Goal: Information Seeking & Learning: Find specific fact

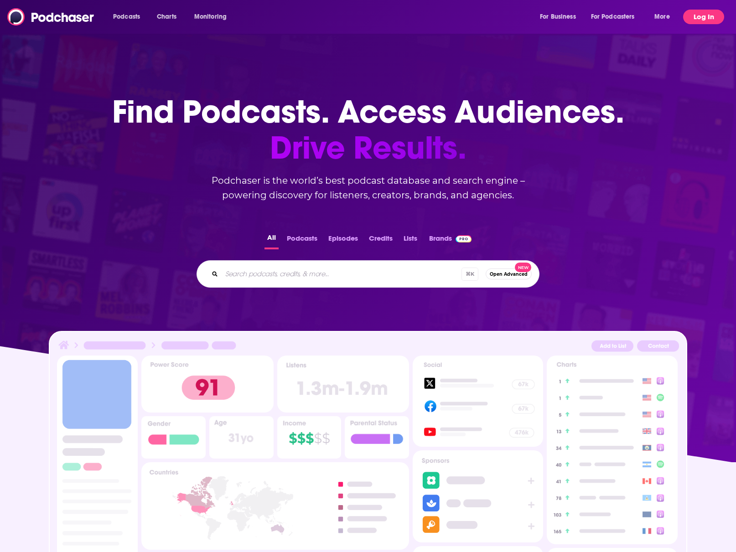
click at [704, 16] on button "Log In" at bounding box center [703, 17] width 41 height 15
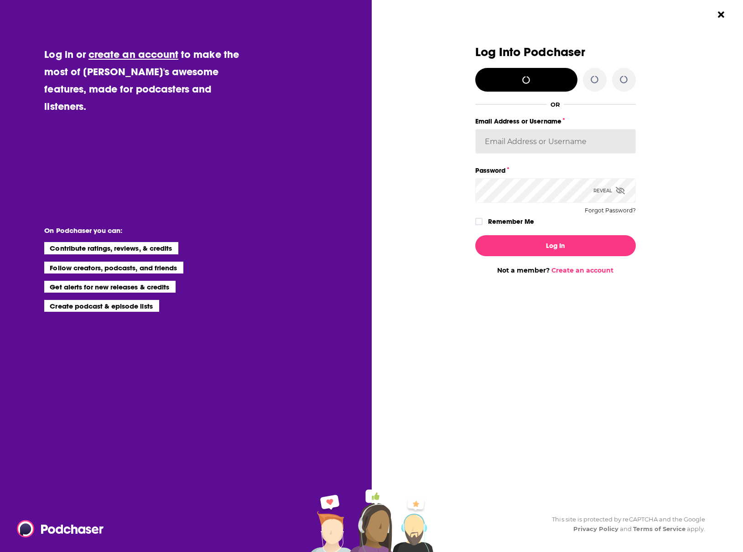
click at [562, 145] on input "Email Address or Username" at bounding box center [555, 141] width 160 height 25
type input "[EMAIL_ADDRESS][PERSON_NAME][DOMAIN_NAME]"
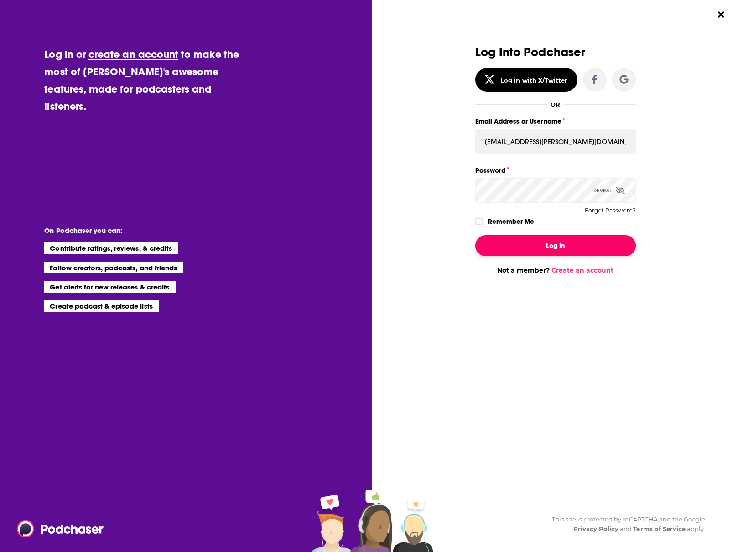
click at [551, 250] on button "Log In" at bounding box center [555, 245] width 160 height 21
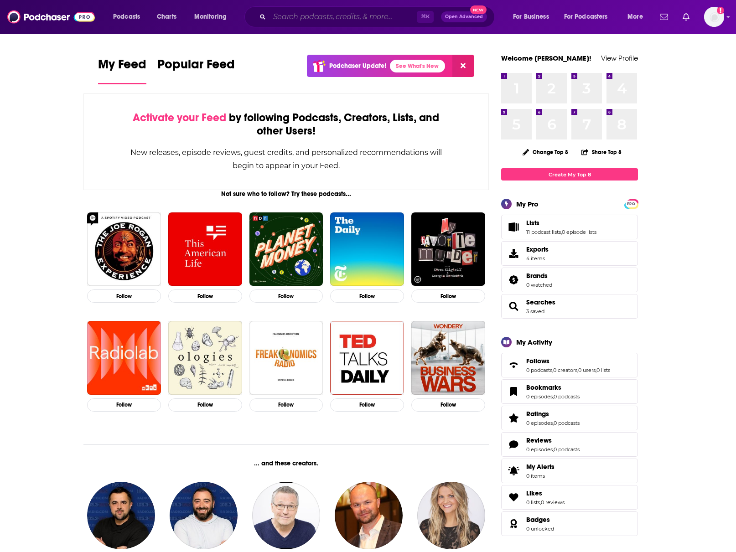
click at [368, 21] on input "Search podcasts, credits, & more..." at bounding box center [342, 17] width 147 height 15
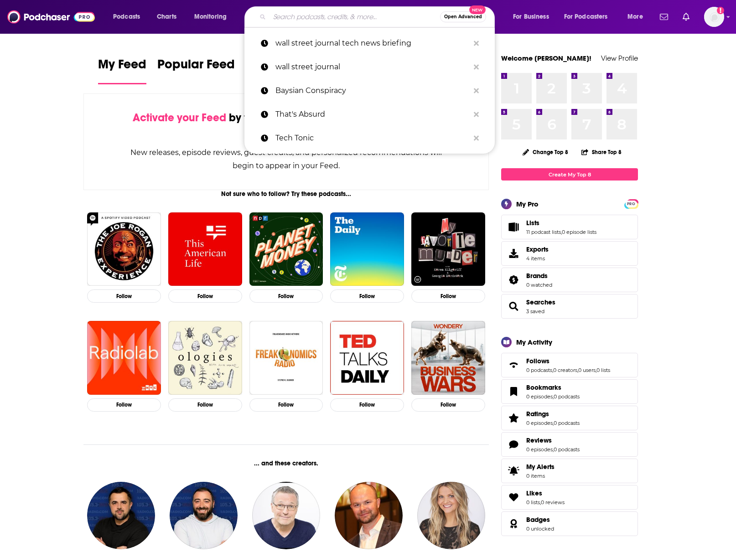
paste input "A Slight Change of Plans"
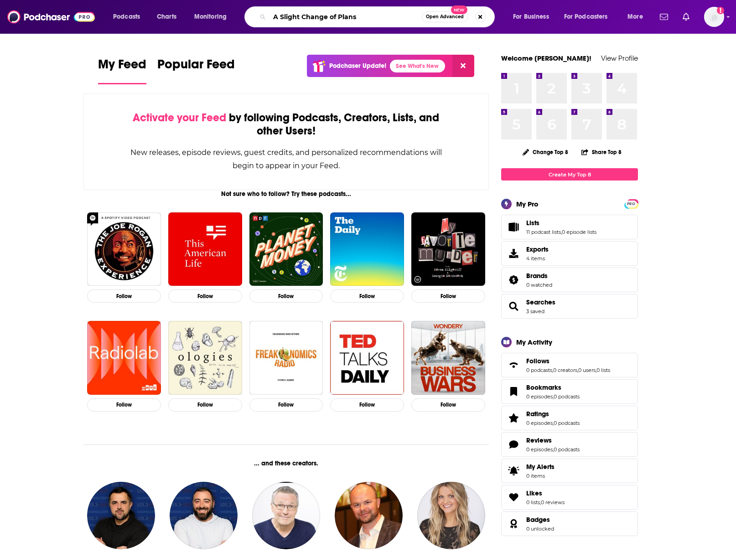
type input "A Slight Change of Plans"
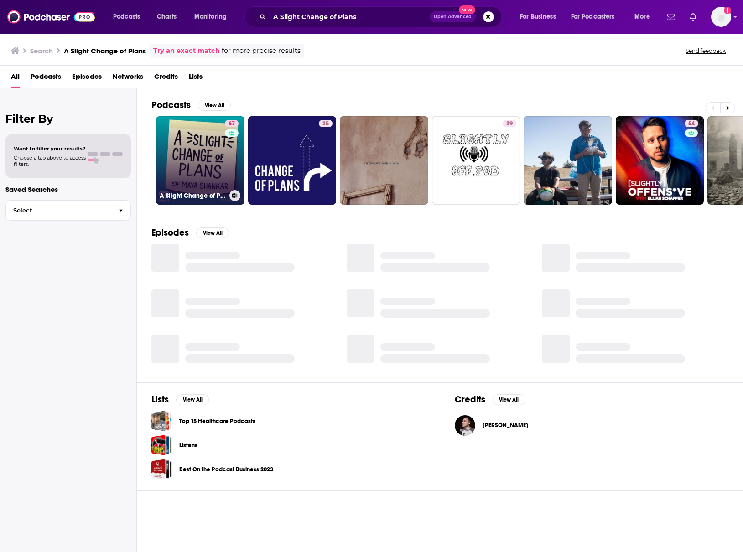
click at [225, 146] on div "67" at bounding box center [233, 155] width 16 height 70
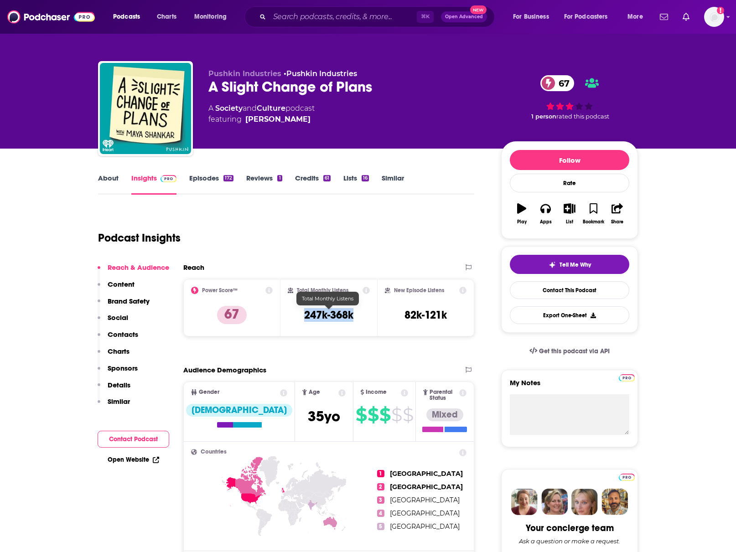
drag, startPoint x: 356, startPoint y: 315, endPoint x: 304, endPoint y: 318, distance: 52.6
click at [304, 318] on div "Total Monthly Listens 247k-368k" at bounding box center [329, 308] width 83 height 42
copy h3 "247k-368k"
